Goal: Entertainment & Leisure: Consume media (video, audio)

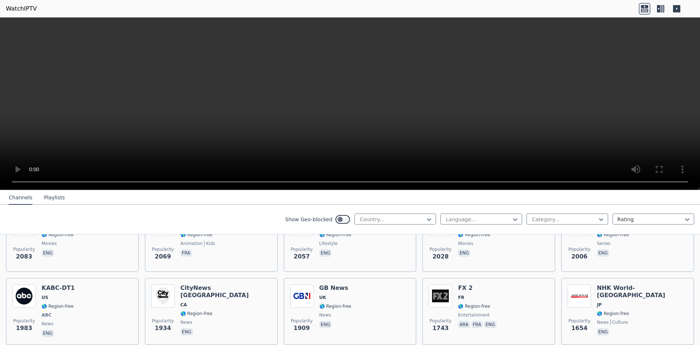
scroll to position [583, 0]
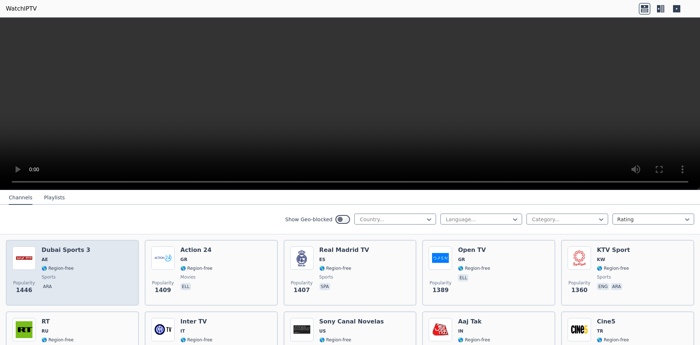
click at [62, 246] on h6 "Dubai Sports 3" at bounding box center [66, 249] width 49 height 7
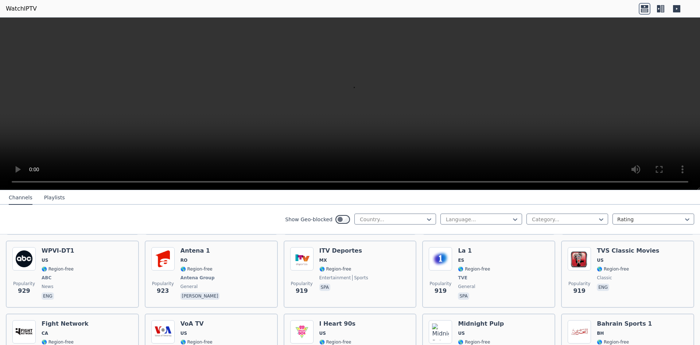
scroll to position [1203, 0]
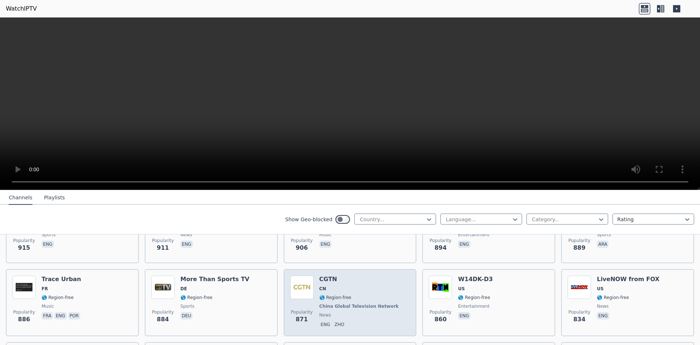
click at [353, 275] on h6 "CGTN" at bounding box center [359, 278] width 81 height 7
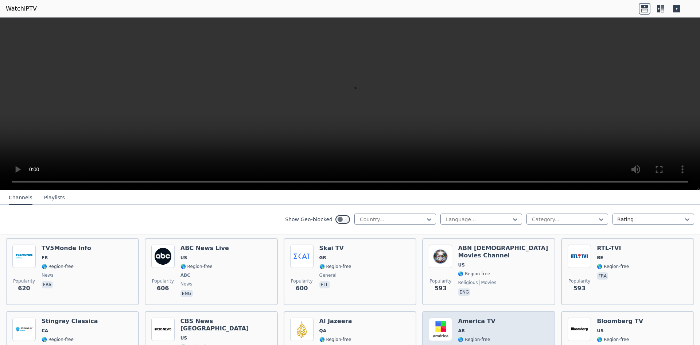
scroll to position [1896, 0]
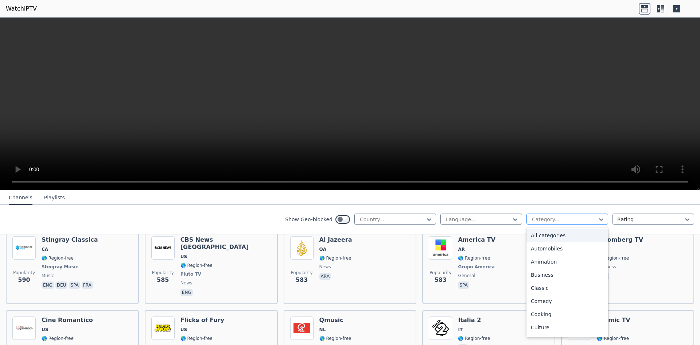
click at [546, 221] on div at bounding box center [564, 218] width 66 height 7
click at [548, 260] on div "Animation" at bounding box center [568, 261] width 82 height 13
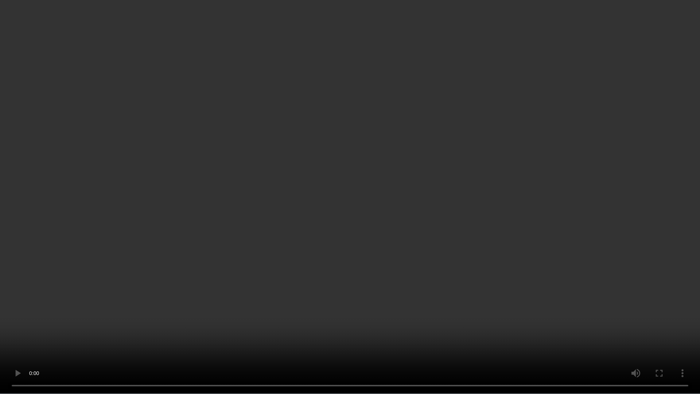
click at [369, 239] on video at bounding box center [350, 197] width 700 height 394
